Goal: Task Accomplishment & Management: Manage account settings

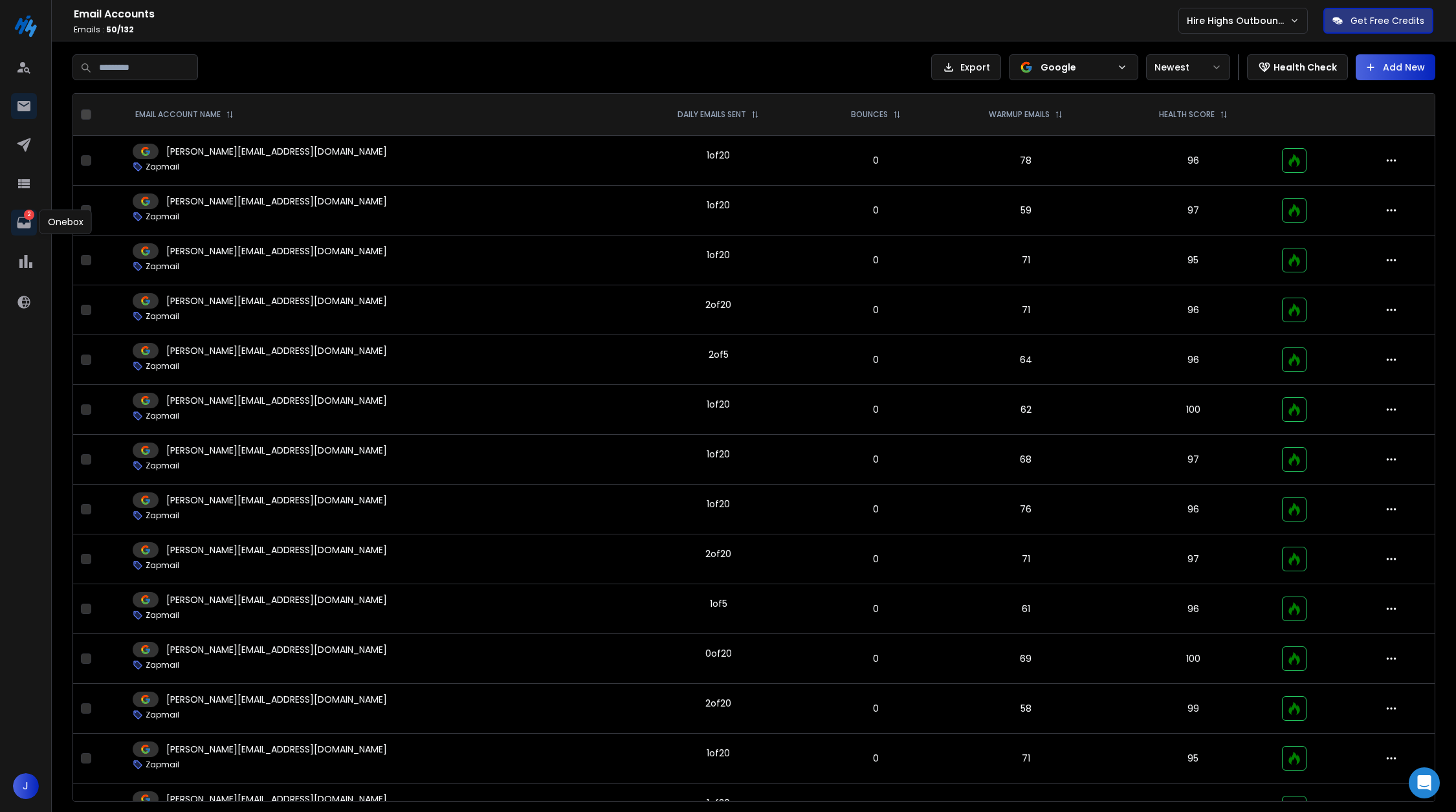
click at [27, 222] on icon at bounding box center [23, 222] width 14 height 11
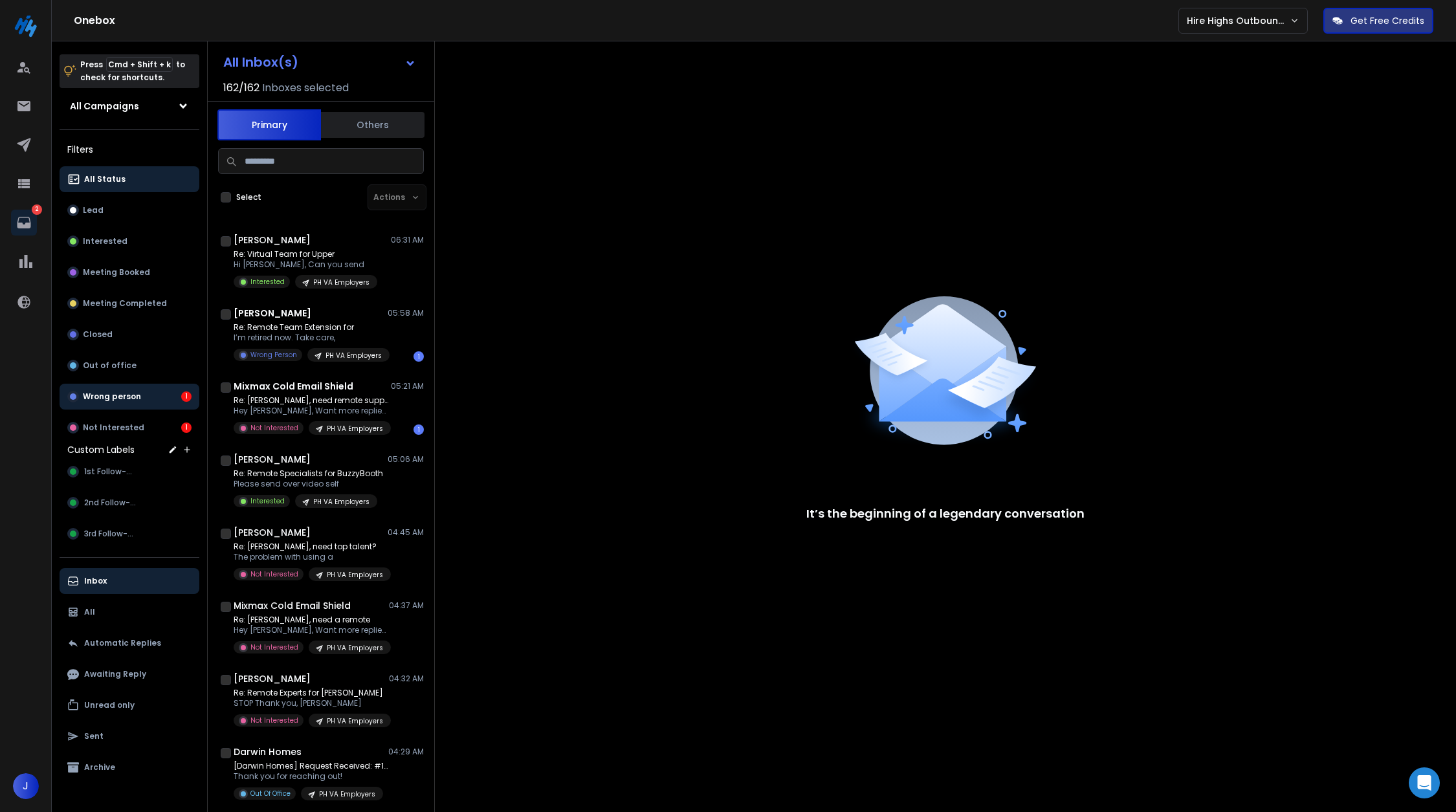
click at [130, 406] on button "Wrong person 1" at bounding box center [129, 397] width 140 height 26
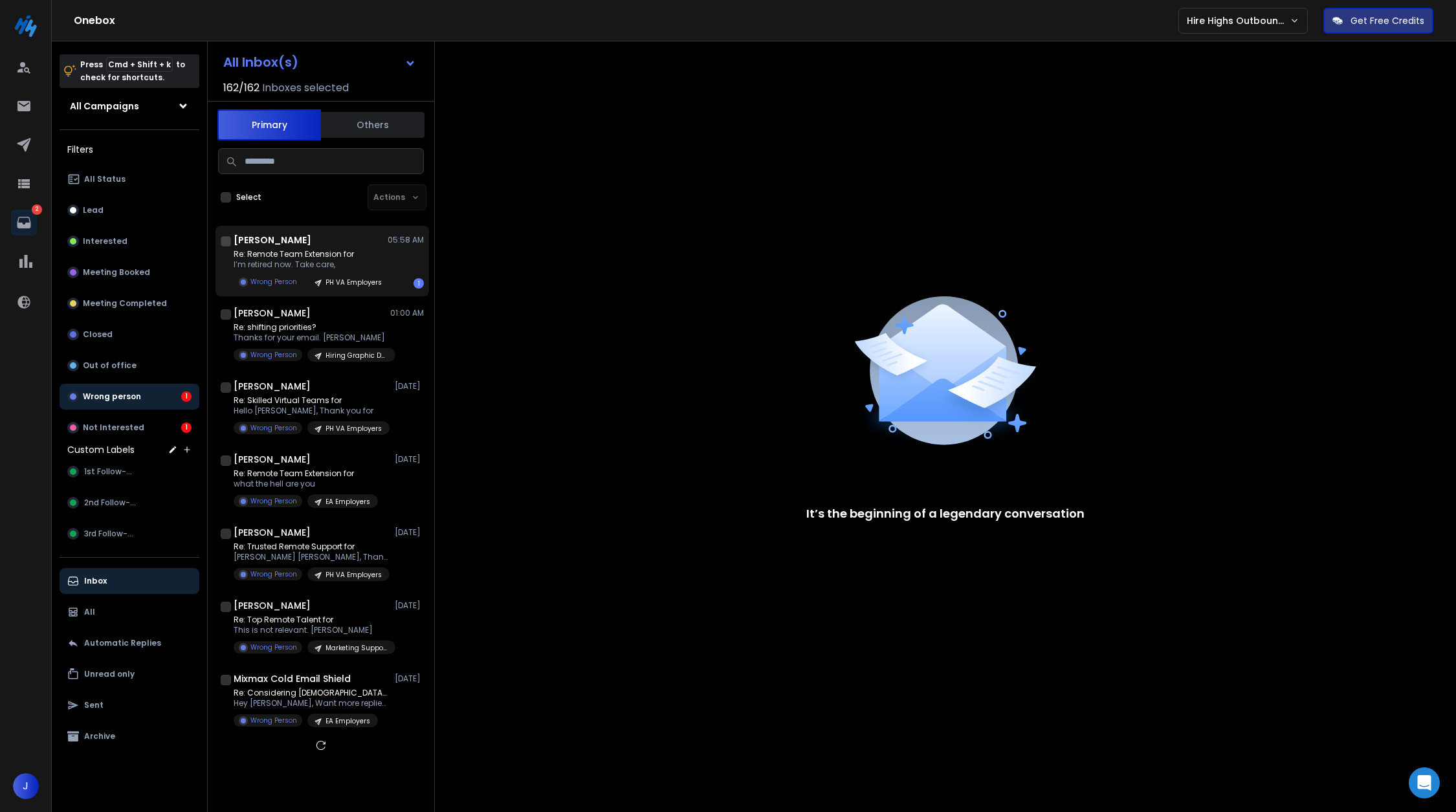
click at [284, 252] on p "Re: Remote Team Extension for" at bounding box center [311, 254] width 155 height 11
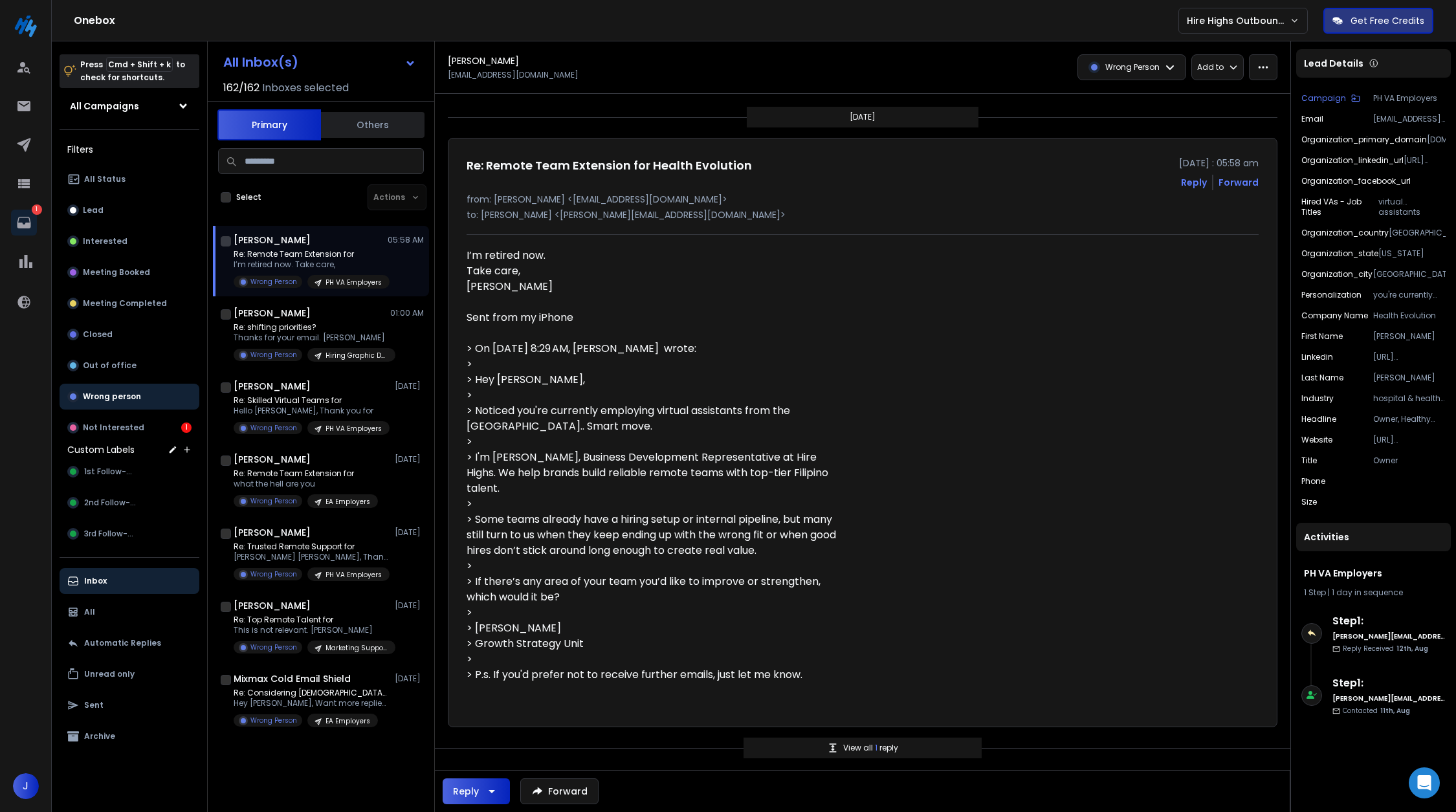
click at [127, 444] on h3 "Custom Labels" at bounding box center [100, 450] width 67 height 13
click at [127, 441] on div "Custom Labels" at bounding box center [129, 450] width 140 height 18
click at [127, 427] on p "Not Interested" at bounding box center [114, 427] width 61 height 11
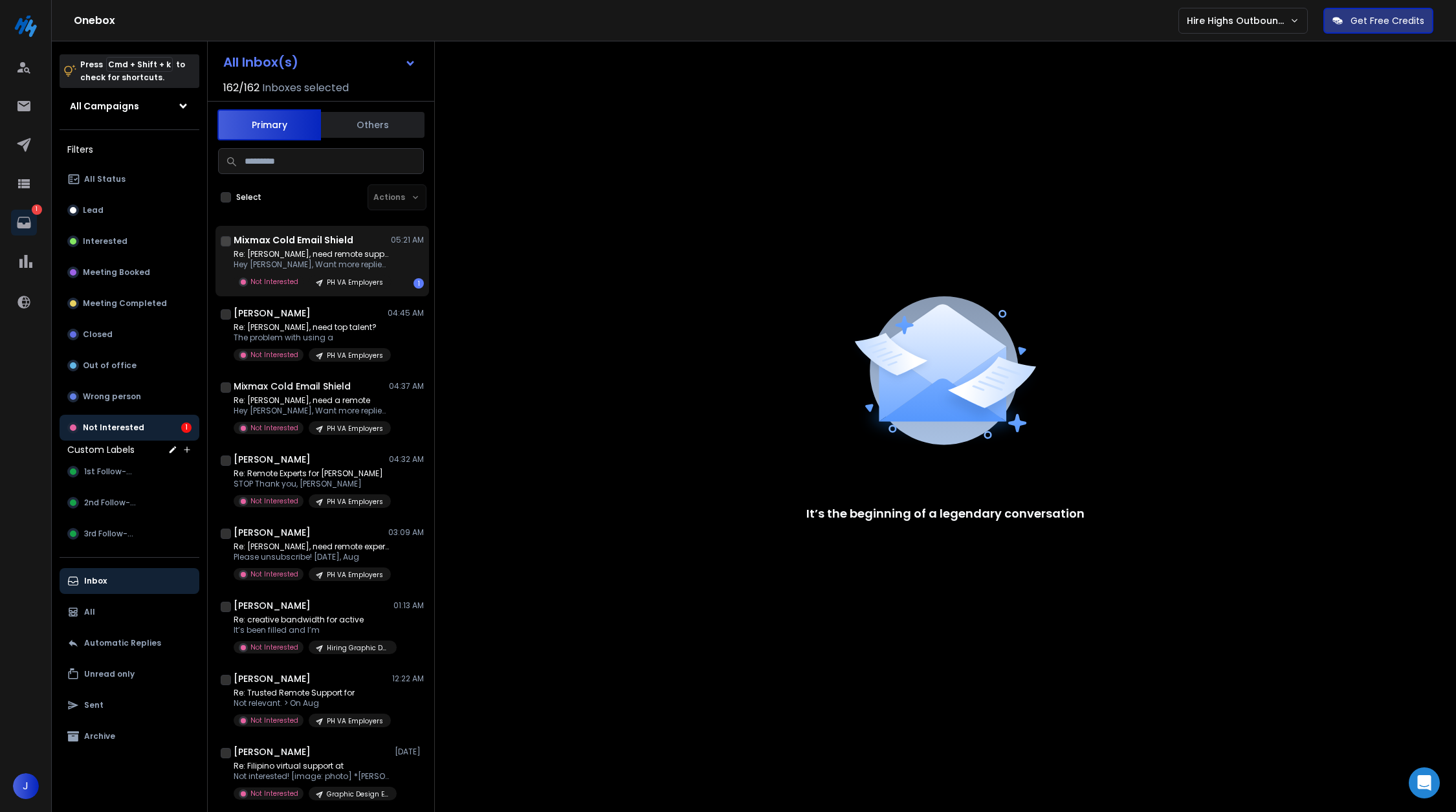
click at [326, 252] on p "Re: [PERSON_NAME], need remote support?" at bounding box center [311, 254] width 155 height 11
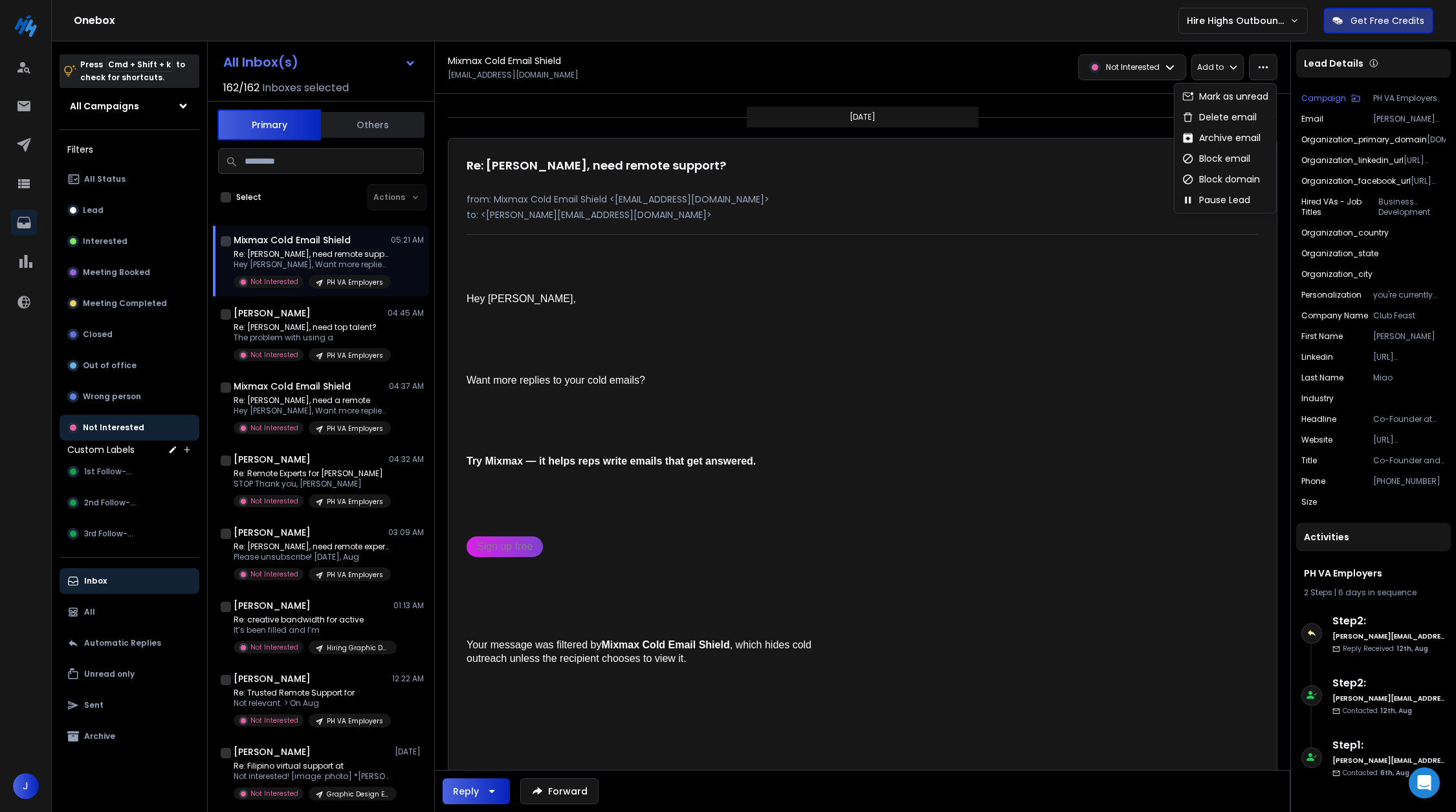
click at [1262, 57] on button "button" at bounding box center [1263, 67] width 28 height 26
click at [1241, 181] on div "Block domain" at bounding box center [1222, 179] width 78 height 13
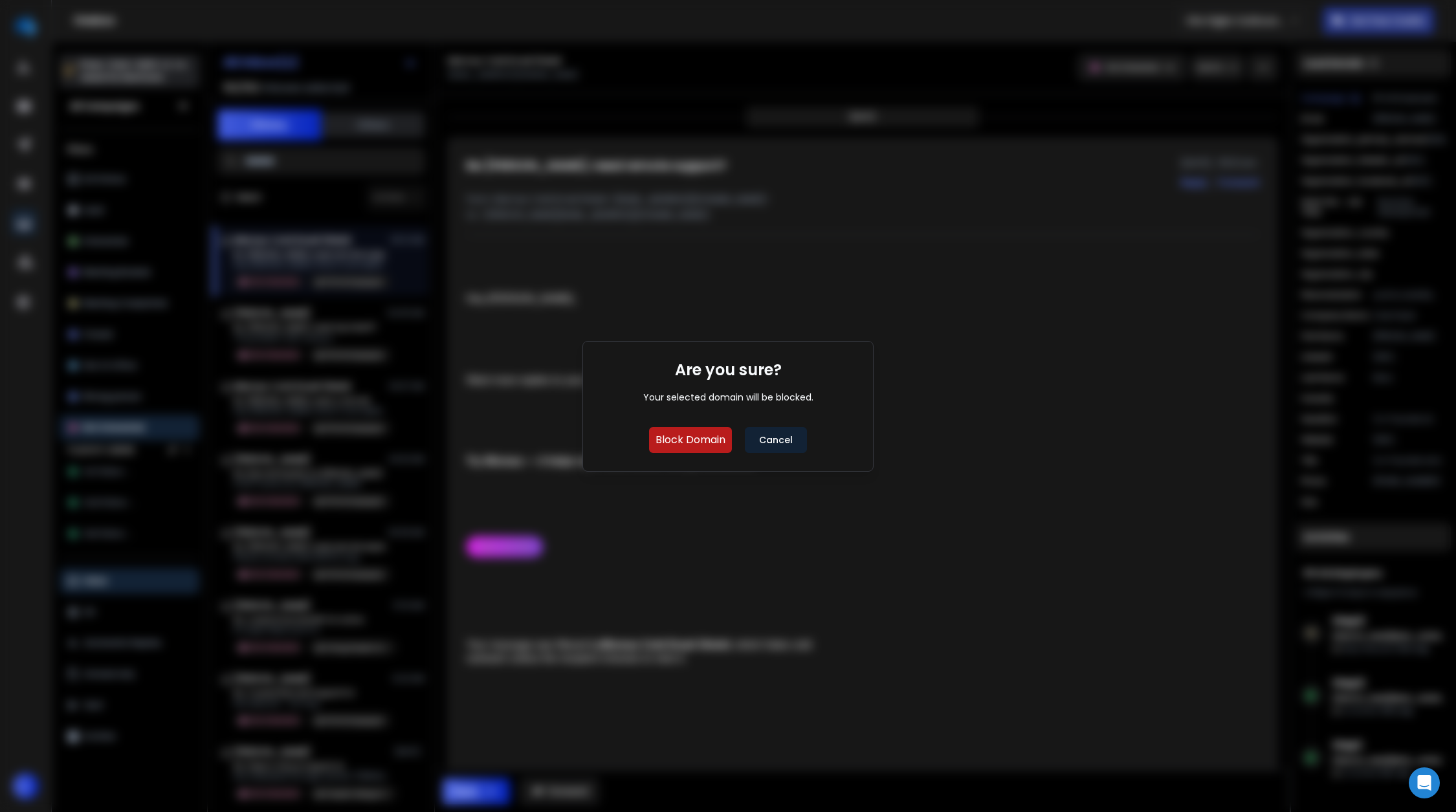
click at [694, 444] on button "Block Domain" at bounding box center [690, 440] width 83 height 26
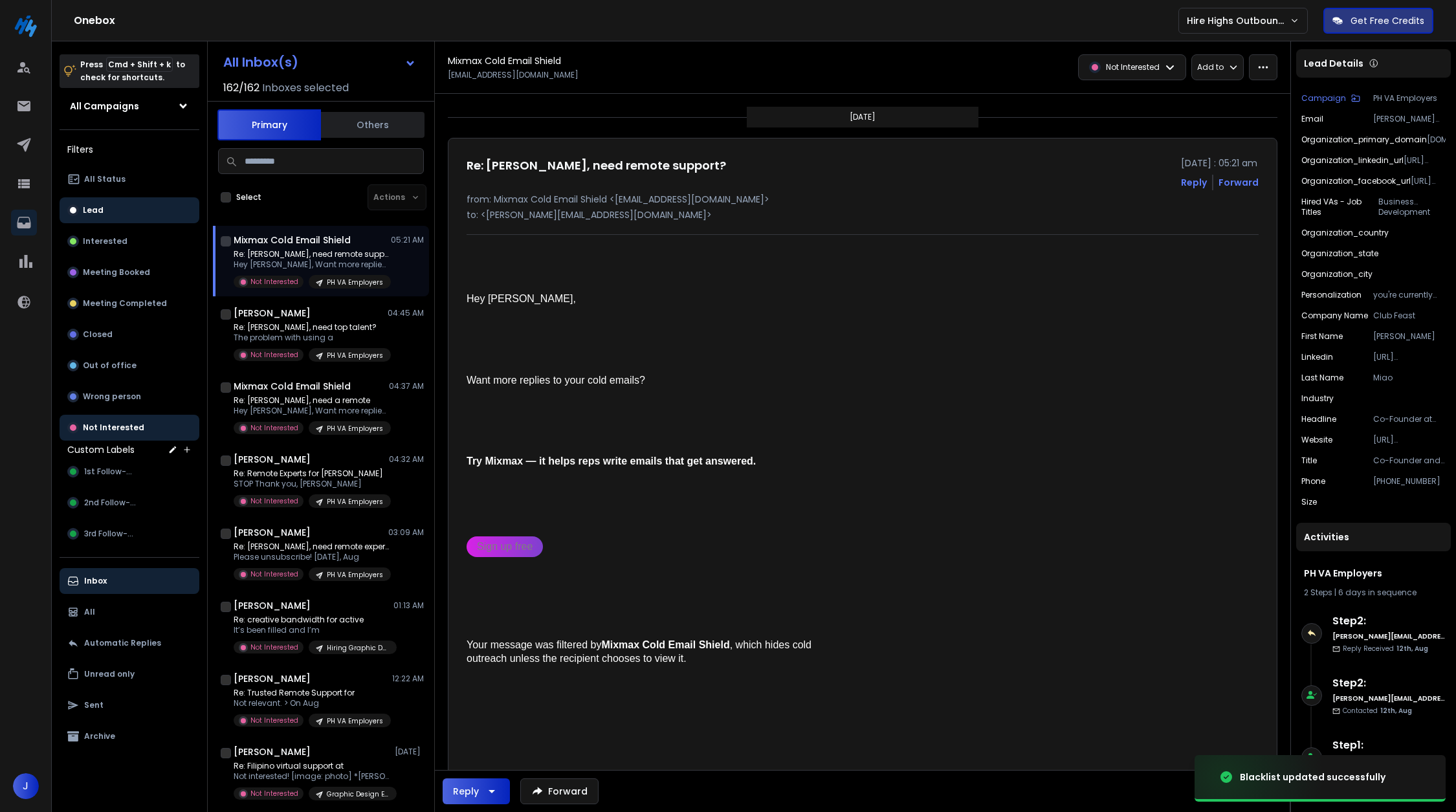
click at [154, 201] on button "Lead" at bounding box center [129, 210] width 140 height 26
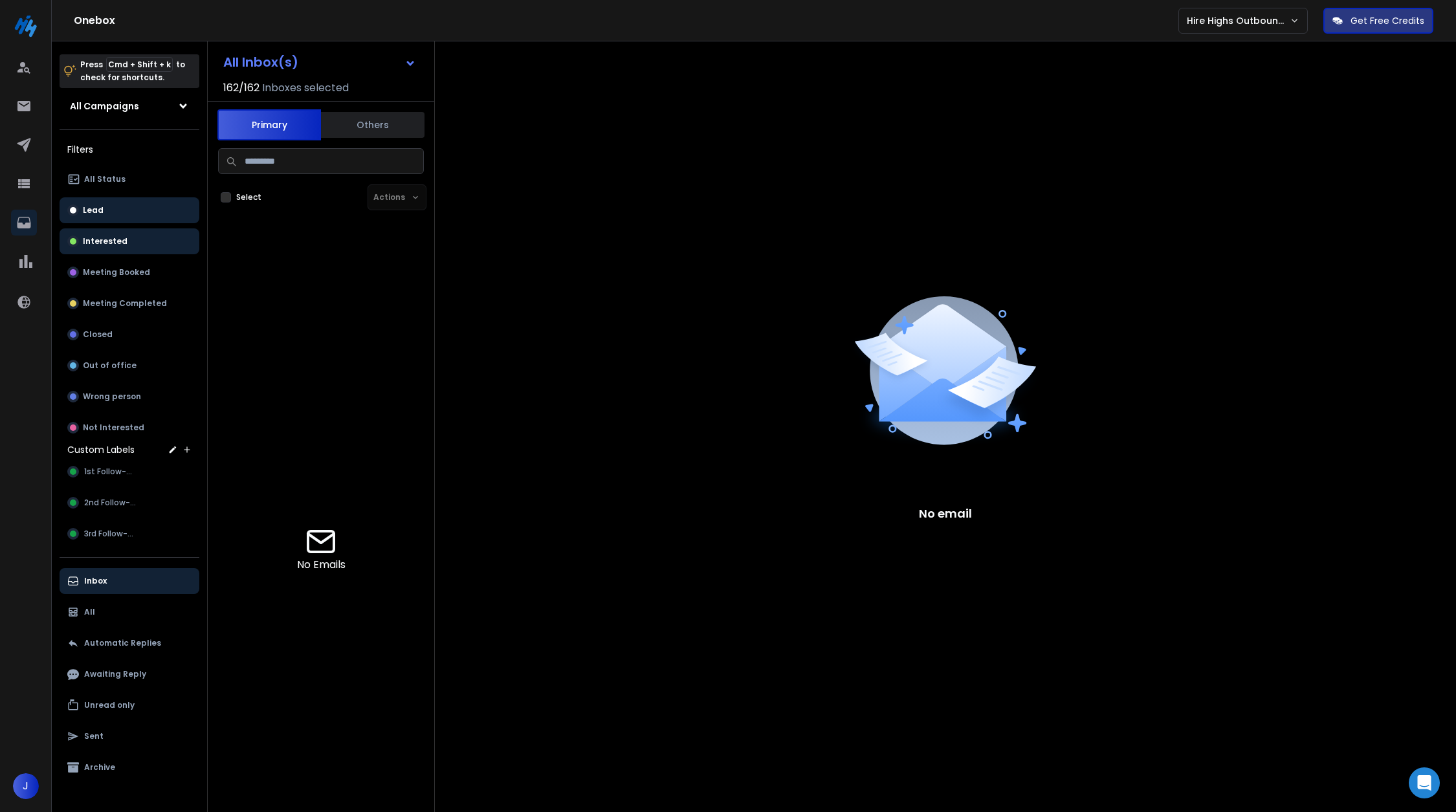
click at [153, 234] on button "Interested" at bounding box center [129, 242] width 140 height 26
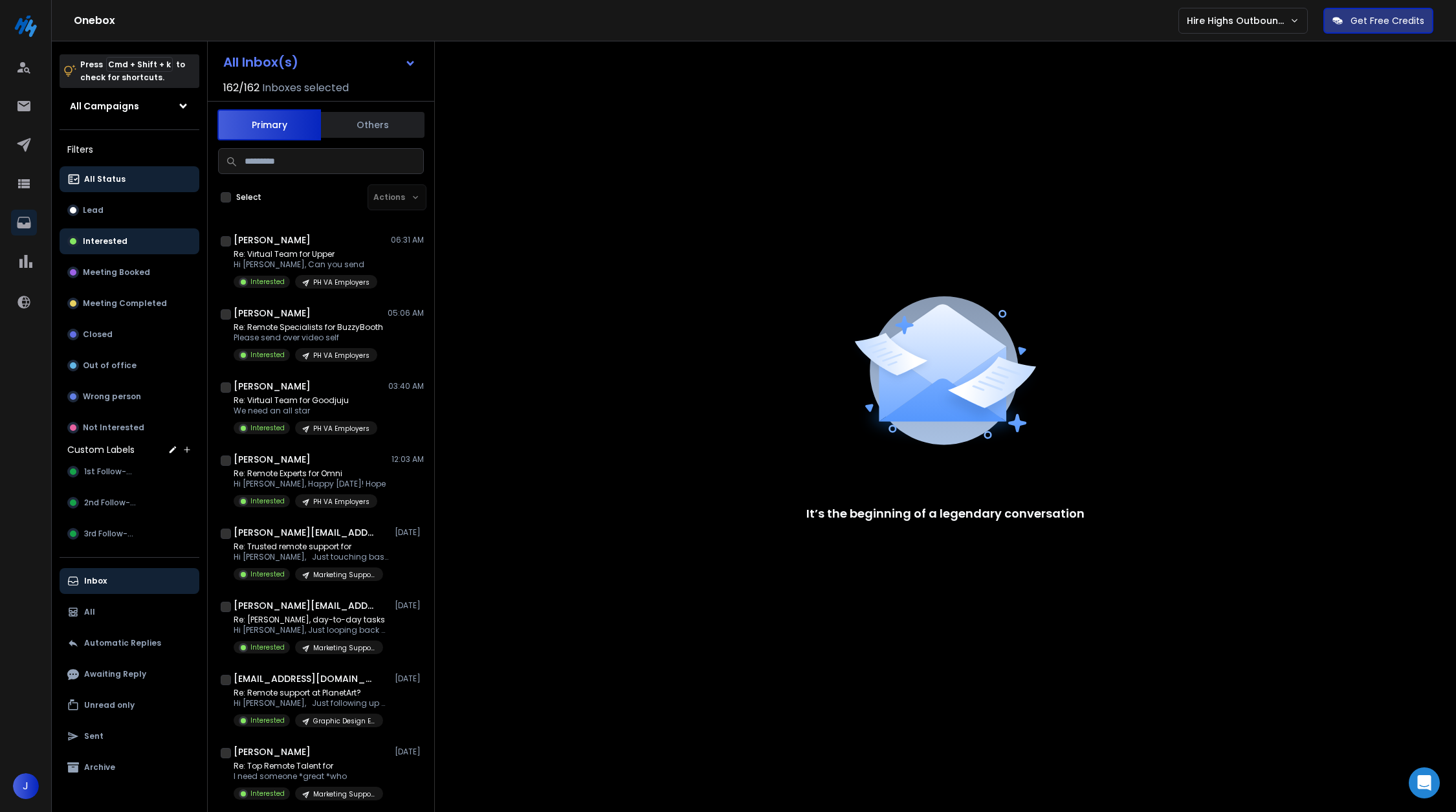
click at [133, 183] on button "All Status" at bounding box center [129, 179] width 140 height 26
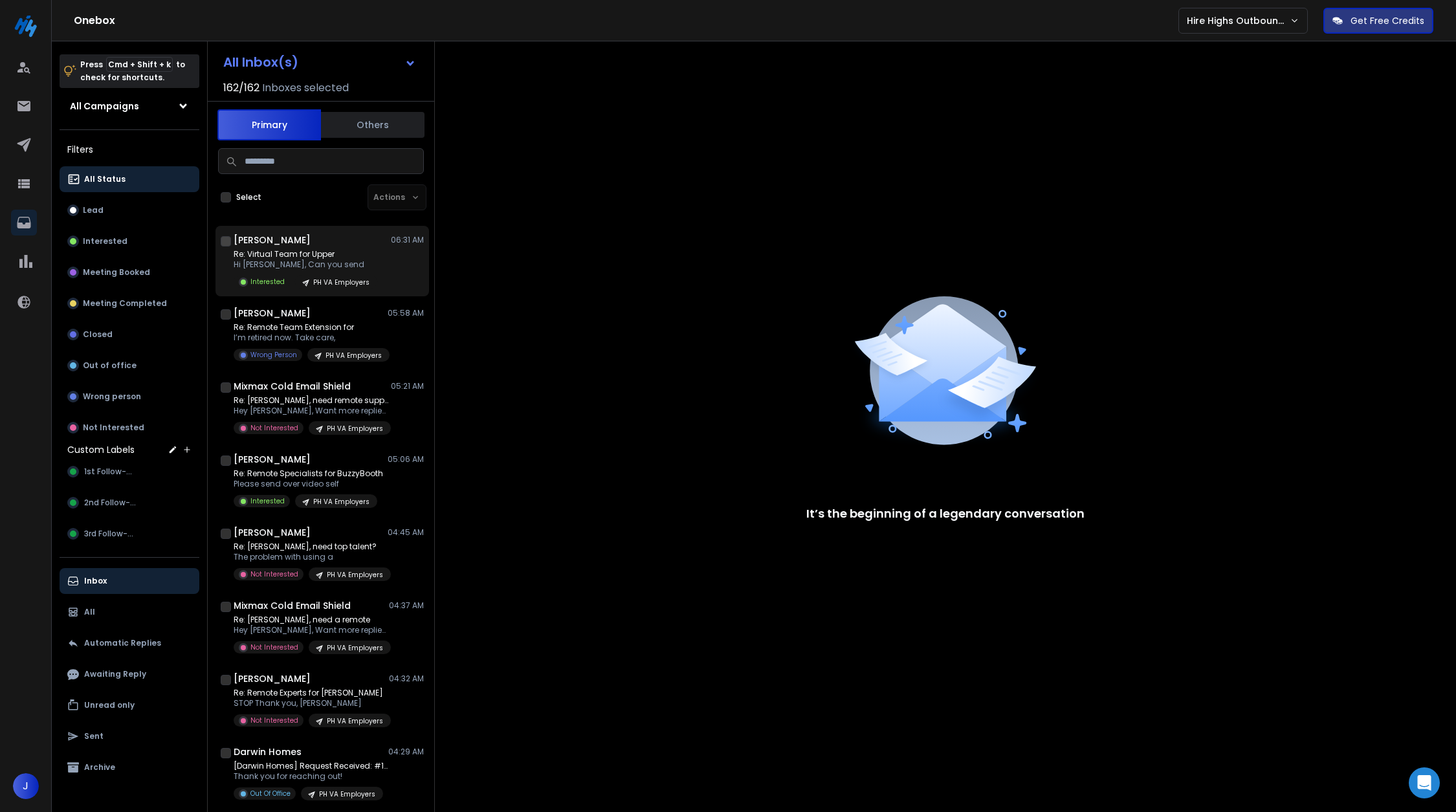
click at [376, 253] on div "Re: Virtual Team for Upper Hi [PERSON_NAME], Can you send Interested PH VA Empl…" at bounding box center [329, 268] width 191 height 40
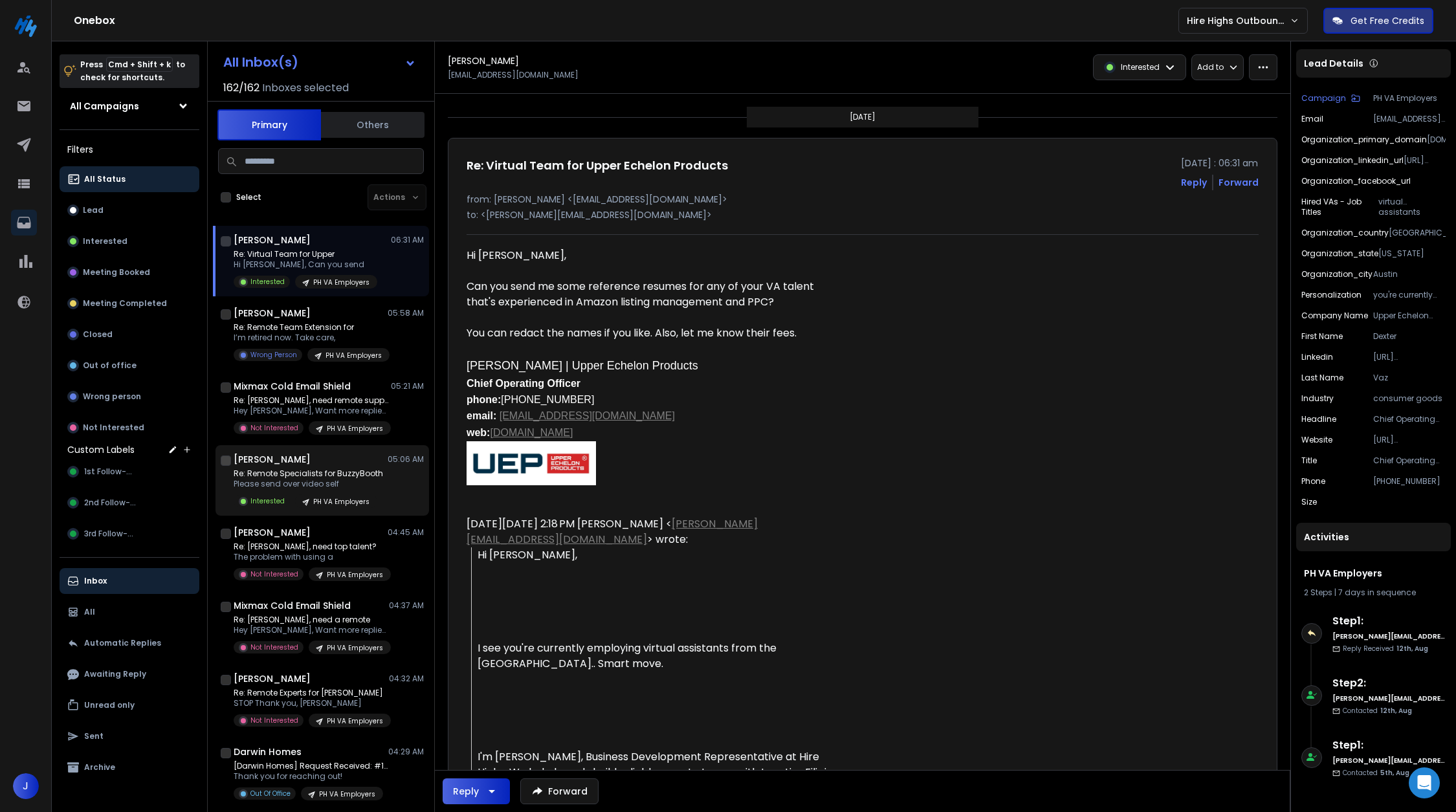
click at [334, 476] on p "Re: Remote Specialists for BuzzyBooth" at bounding box center [308, 473] width 149 height 11
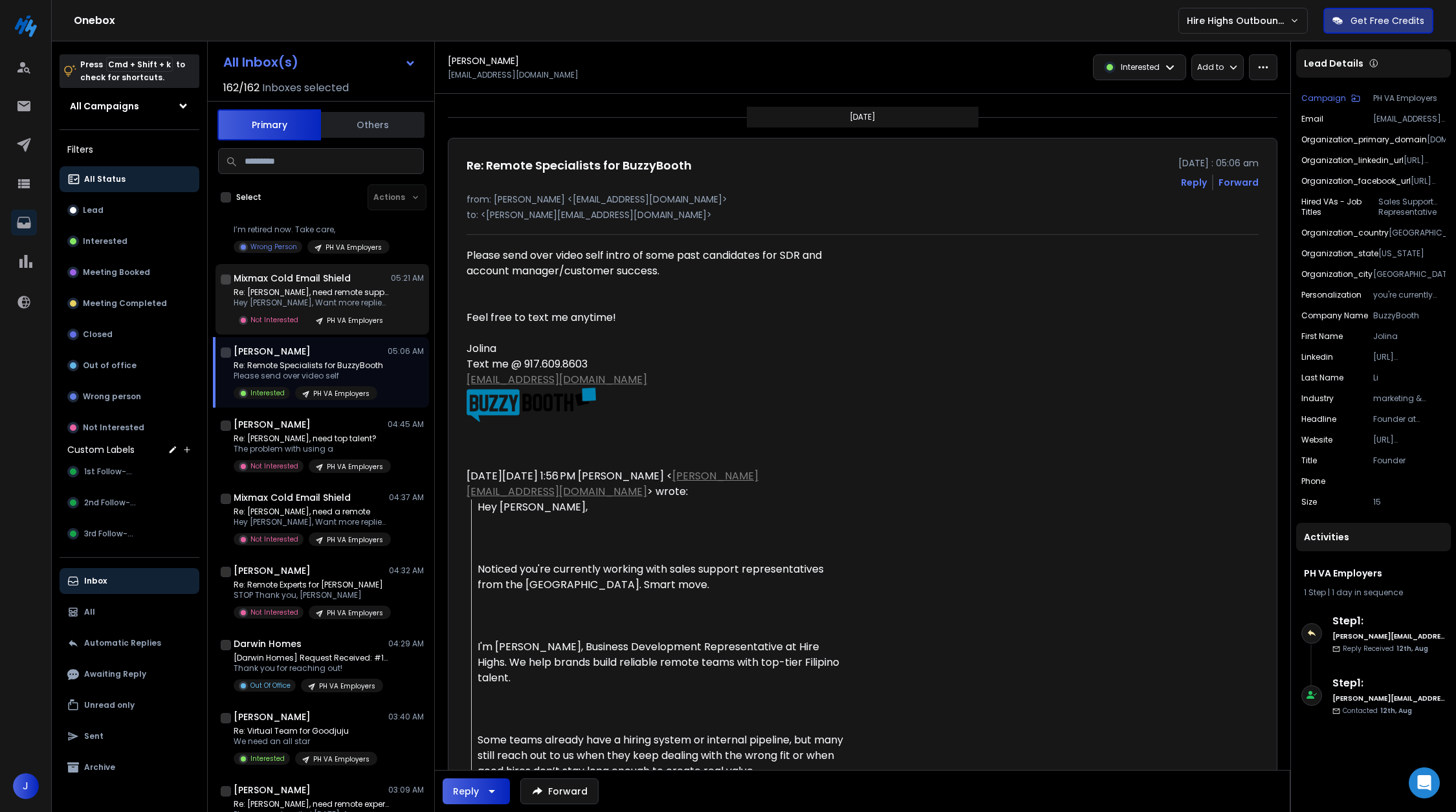
scroll to position [121, 0]
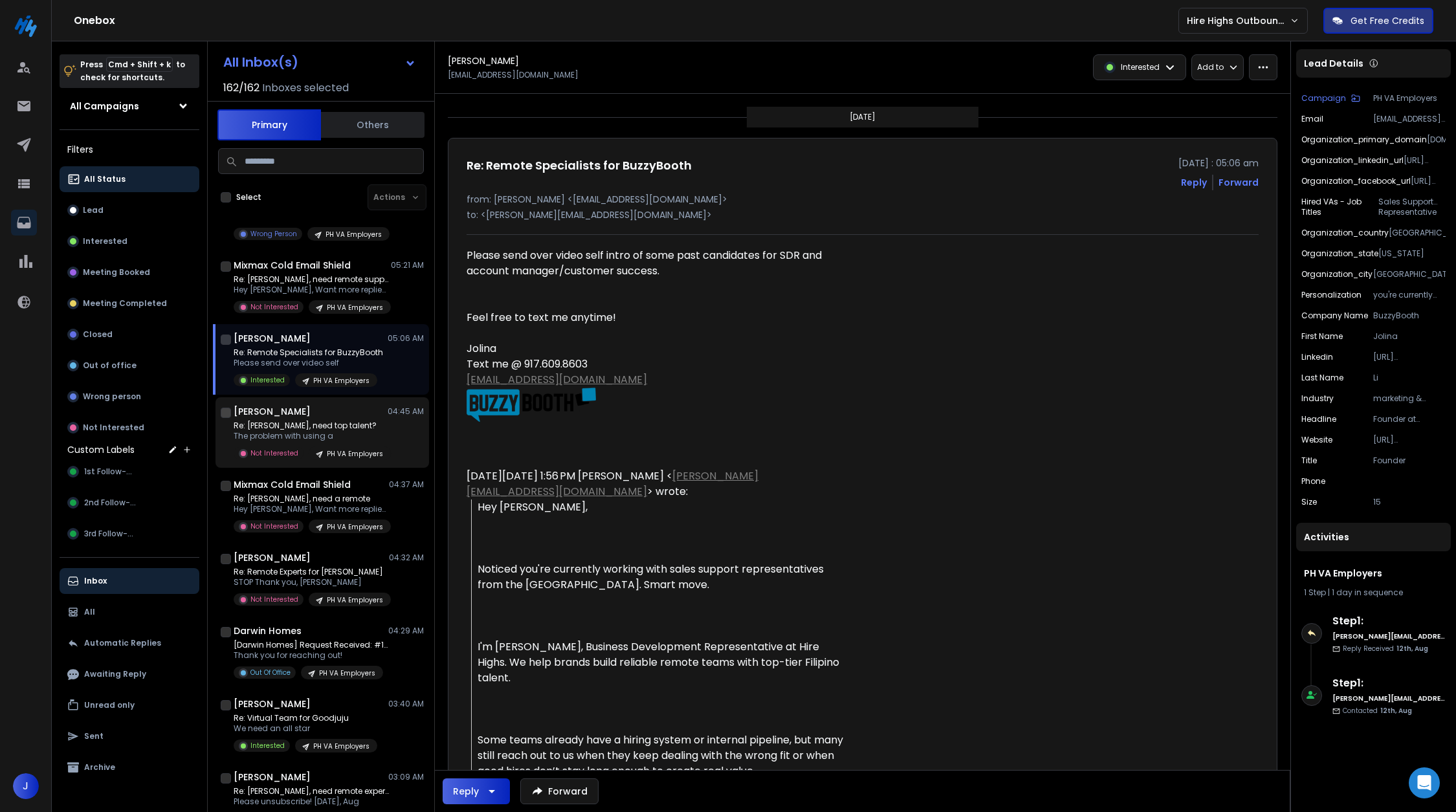
click at [327, 449] on p "PH VA Employers" at bounding box center [356, 454] width 57 height 10
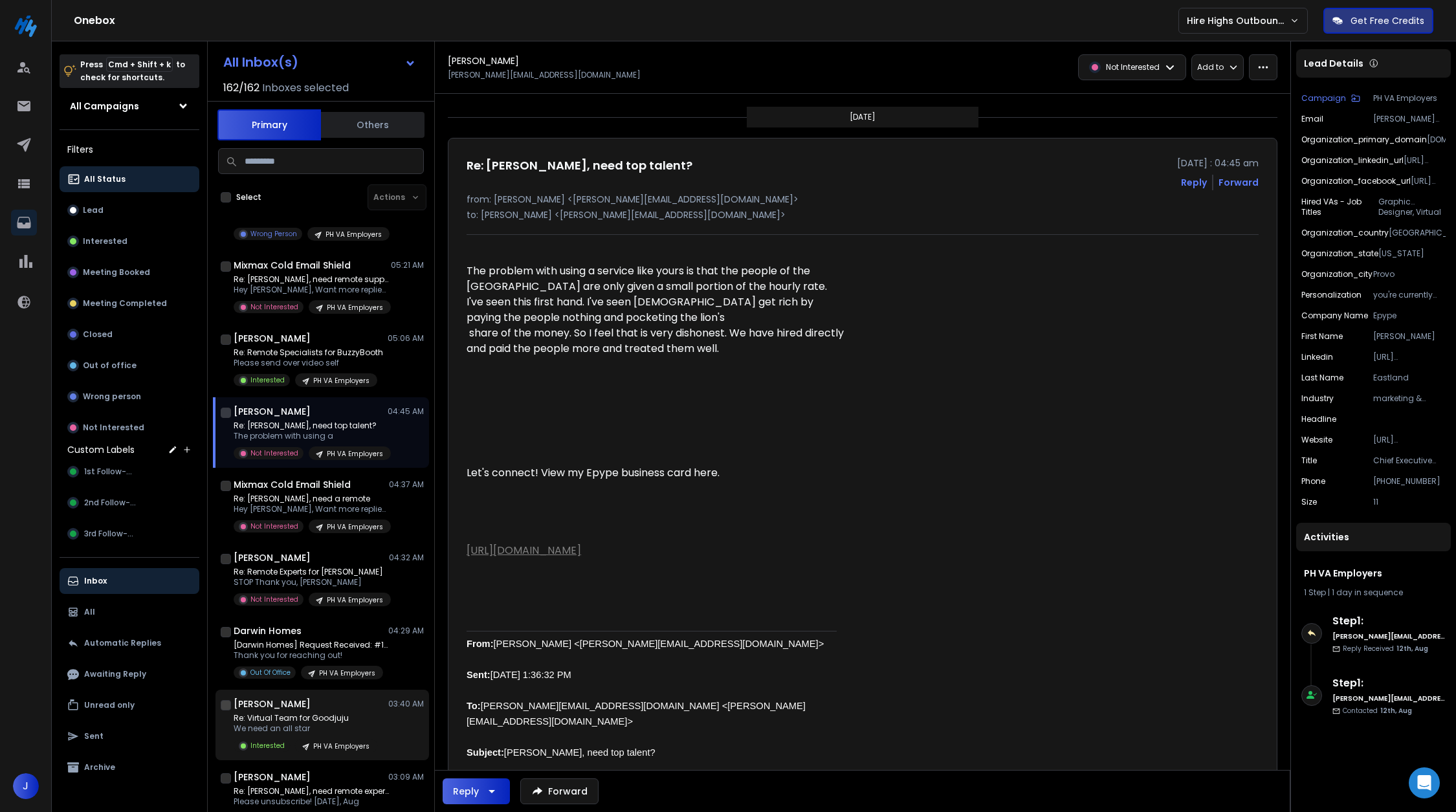
click at [335, 754] on div "[PERSON_NAME] 03:40 AM Re: Virtual Team for Goodjuju We need an all star Intere…" at bounding box center [322, 725] width 213 height 70
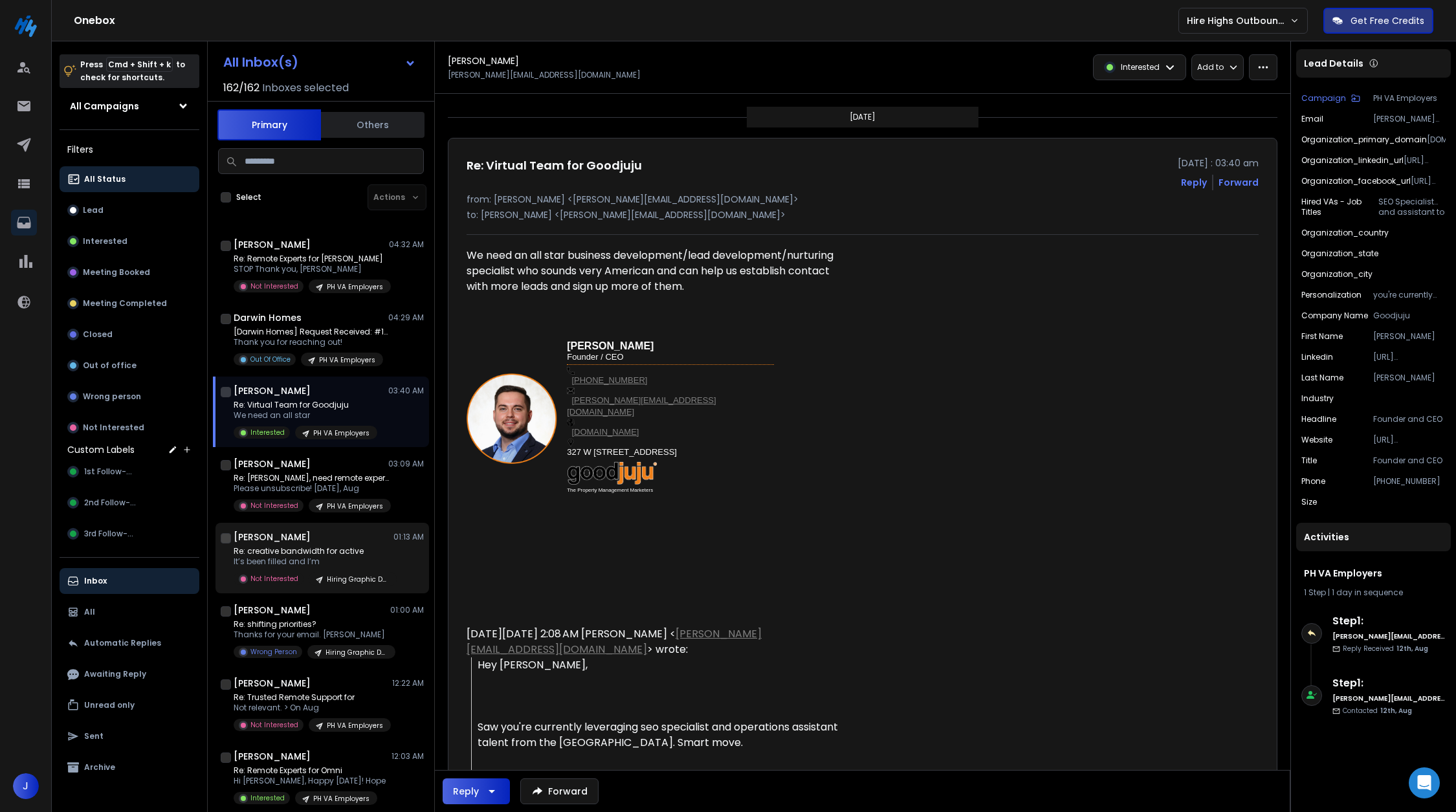
scroll to position [524, 0]
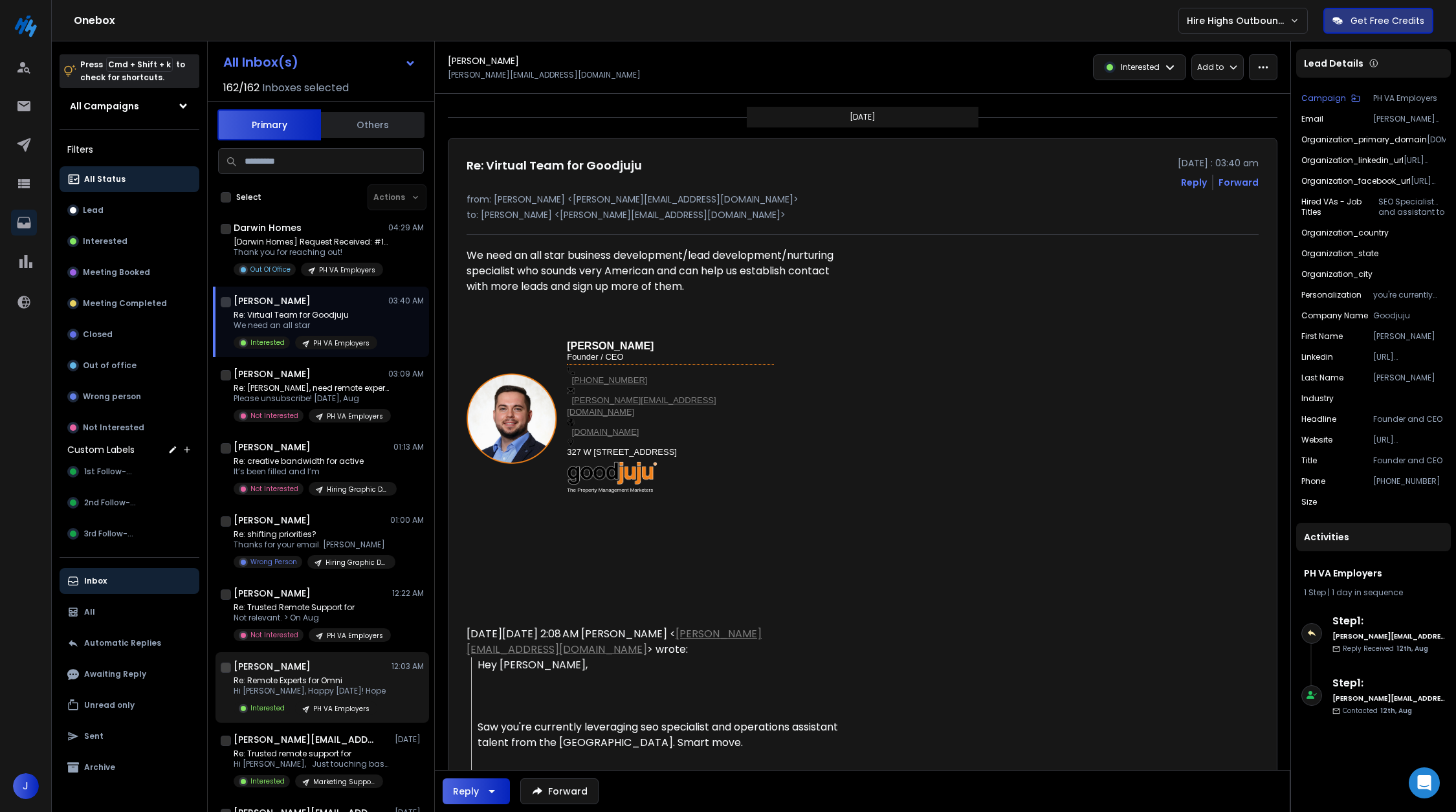
click at [313, 655] on div "[PERSON_NAME] 12:03 AM Re: Remote Experts for Omni Hi [PERSON_NAME], Happy [DAT…" at bounding box center [322, 688] width 213 height 70
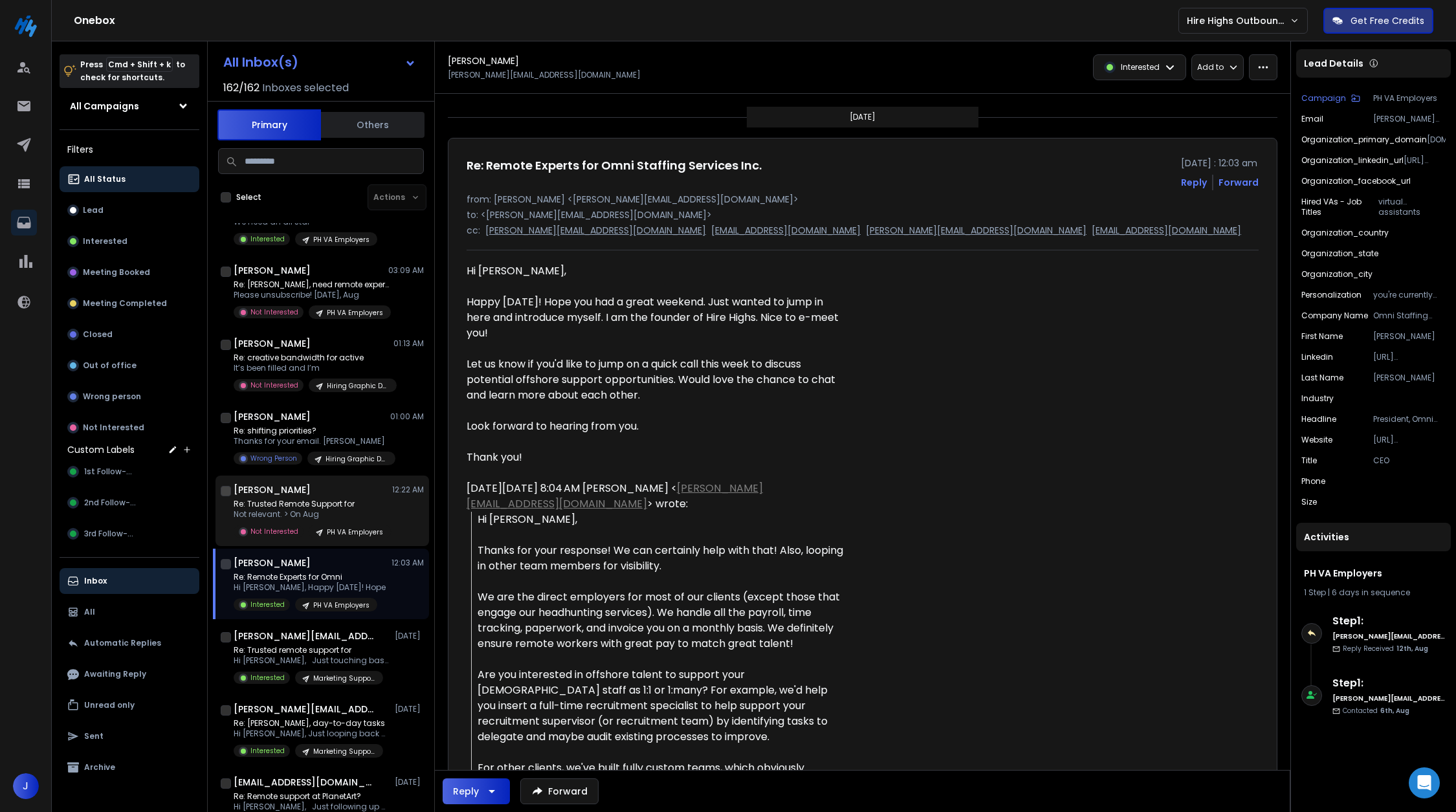
scroll to position [658, 0]
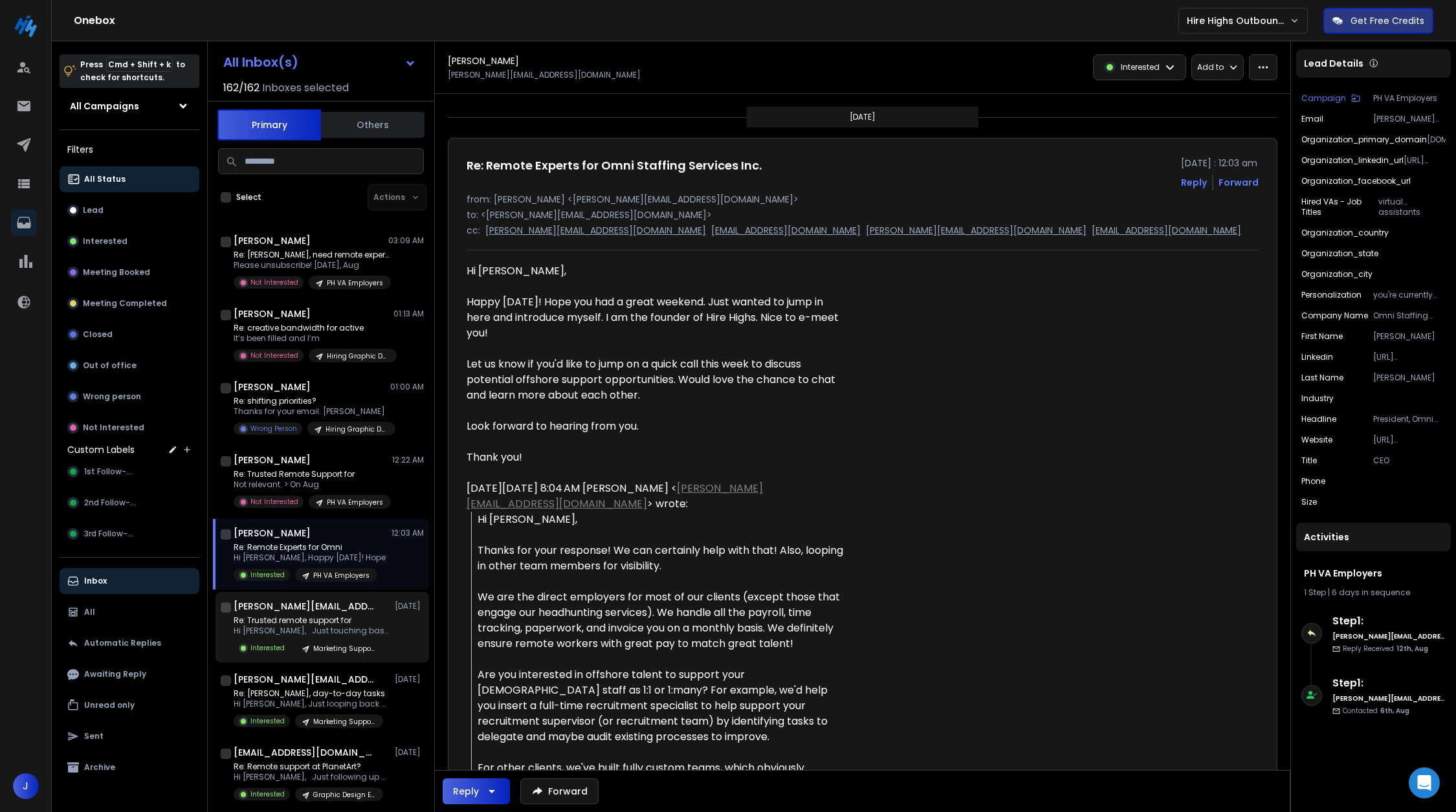
click at [314, 612] on h1 "[PERSON_NAME][EMAIL_ADDRESS][DOMAIN_NAME]" at bounding box center [305, 607] width 142 height 13
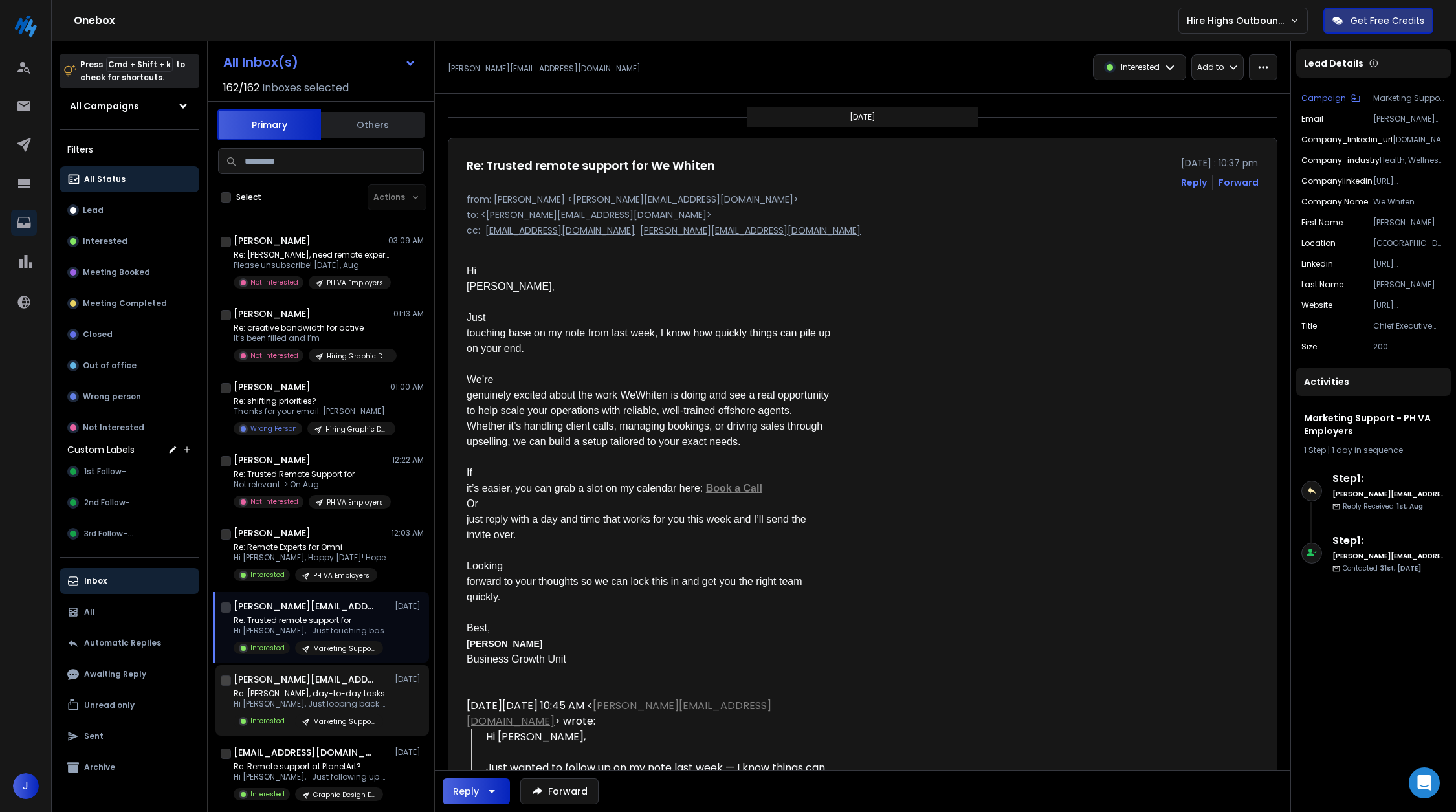
click at [271, 682] on h1 "[PERSON_NAME][EMAIL_ADDRESS][DOMAIN_NAME]" at bounding box center [305, 679] width 142 height 13
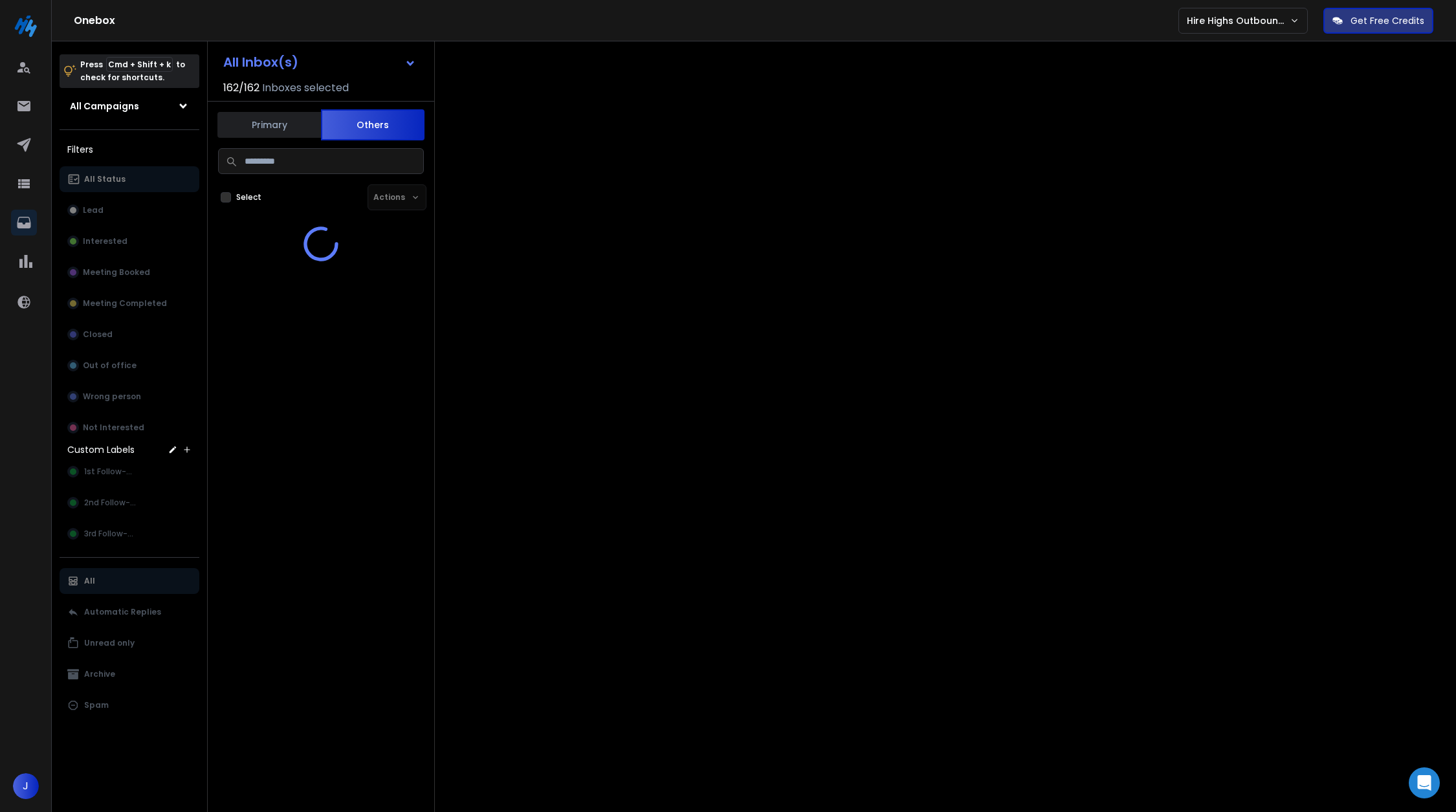
click at [355, 134] on button "Others" at bounding box center [372, 124] width 103 height 31
click at [288, 130] on button "Primary" at bounding box center [269, 124] width 103 height 31
click at [27, 146] on icon at bounding box center [23, 145] width 15 height 15
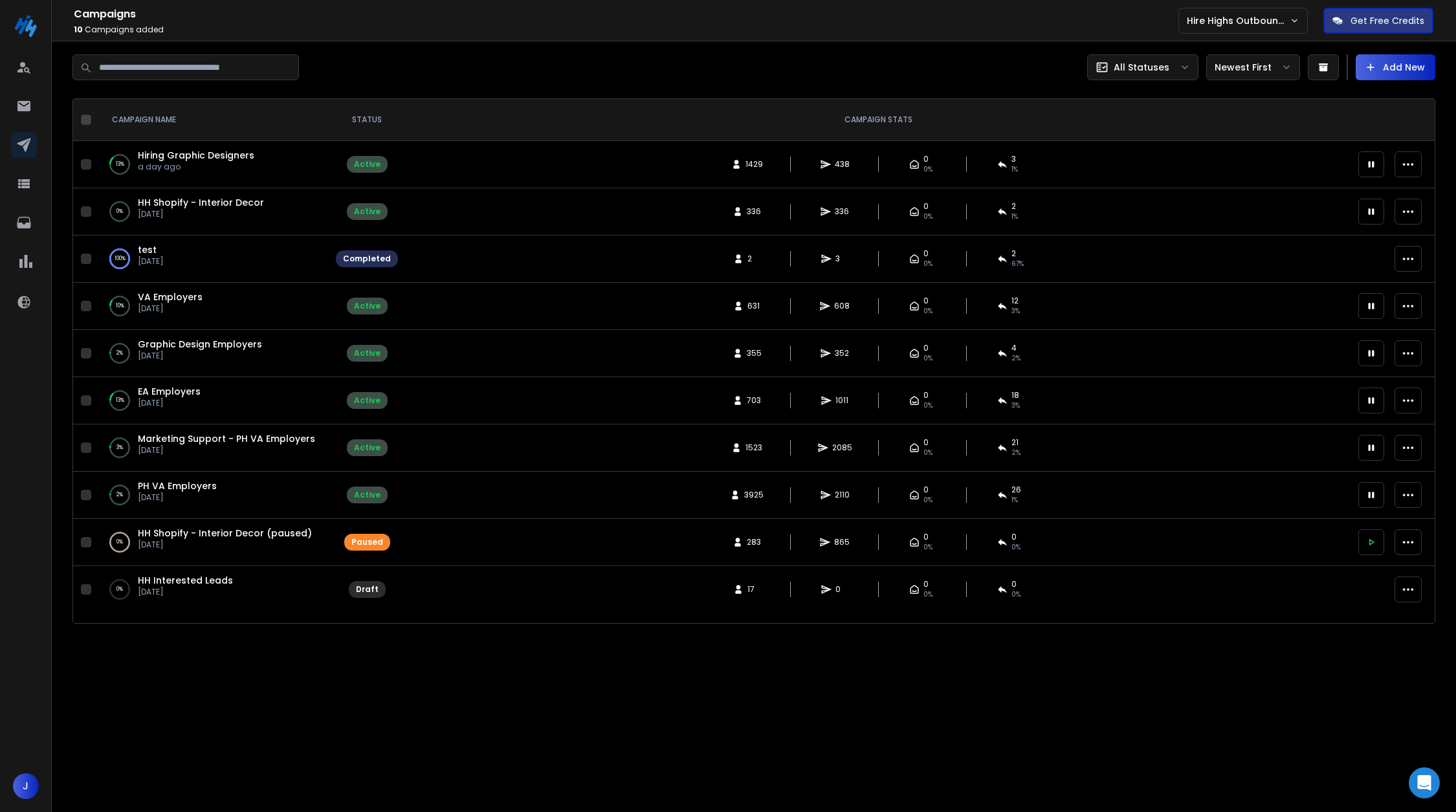
click at [1378, 206] on icon at bounding box center [1371, 212] width 11 height 11
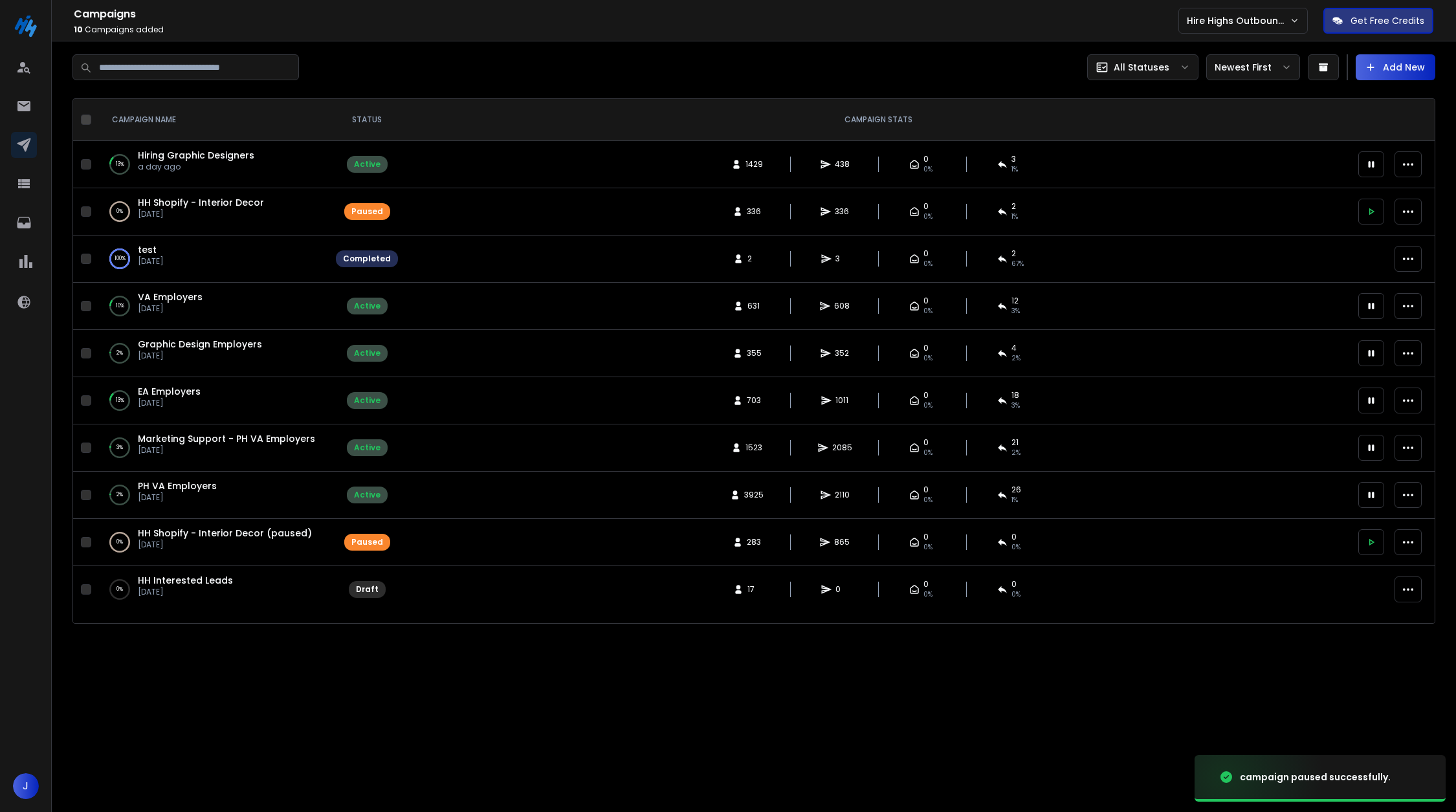
click at [1379, 205] on button at bounding box center [1371, 212] width 26 height 26
